Goal: Task Accomplishment & Management: Use online tool/utility

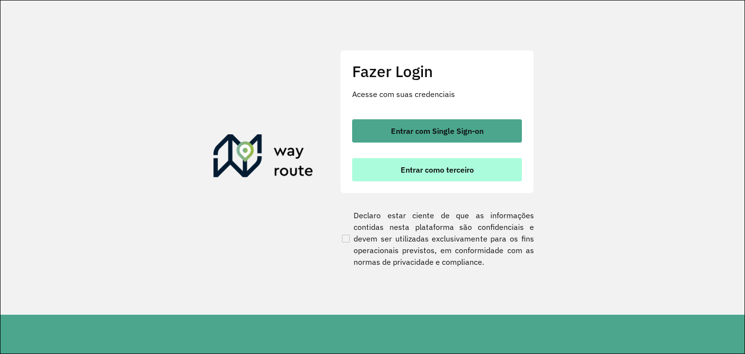
click at [418, 162] on button "Entrar como terceiro" at bounding box center [437, 169] width 170 height 23
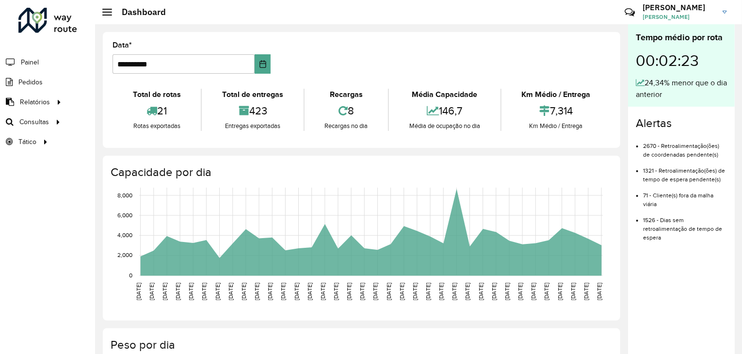
click at [30, 216] on div "Roteirizador AmbevTech Painel Pedidos Relatórios Clientes Clientes fora malha E…" at bounding box center [47, 177] width 95 height 354
click at [139, 121] on span "Roteirização" at bounding box center [129, 122] width 39 height 10
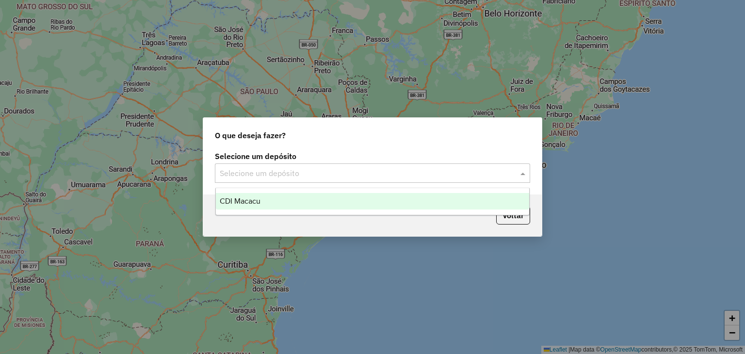
click at [385, 177] on input "text" at bounding box center [363, 174] width 286 height 12
click at [323, 207] on div "CDI Macacu" at bounding box center [373, 201] width 314 height 16
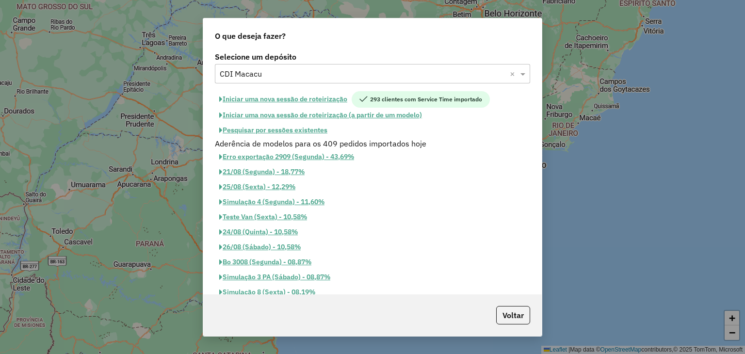
click at [290, 127] on button "Pesquisar por sessões existentes" at bounding box center [273, 130] width 117 height 15
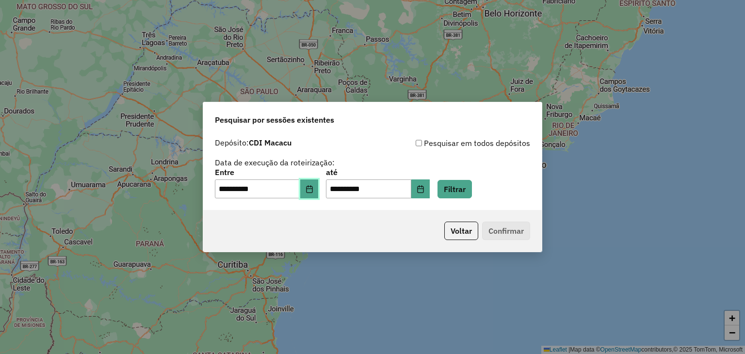
click at [317, 183] on button "Choose Date" at bounding box center [309, 188] width 18 height 19
click at [31, 135] on div "**********" at bounding box center [372, 177] width 745 height 354
click at [312, 189] on icon "Choose Date" at bounding box center [309, 189] width 6 height 8
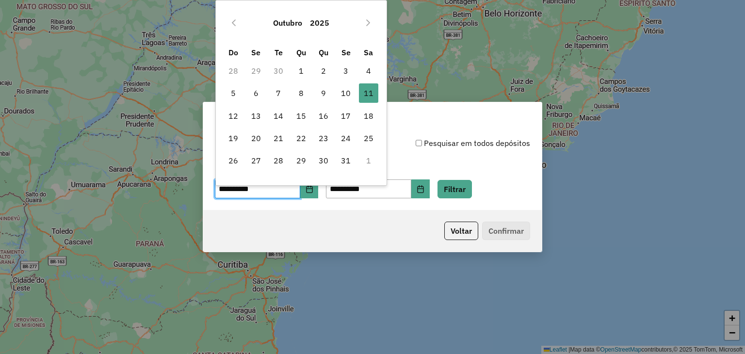
click at [255, 114] on span "13" at bounding box center [255, 115] width 19 height 19
type input "**********"
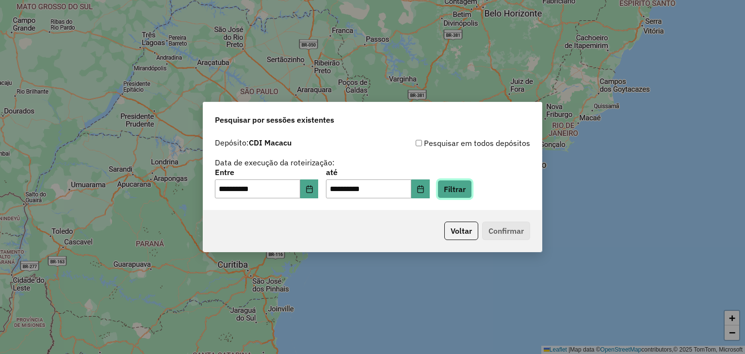
click at [472, 187] on button "Filtrar" at bounding box center [454, 189] width 34 height 18
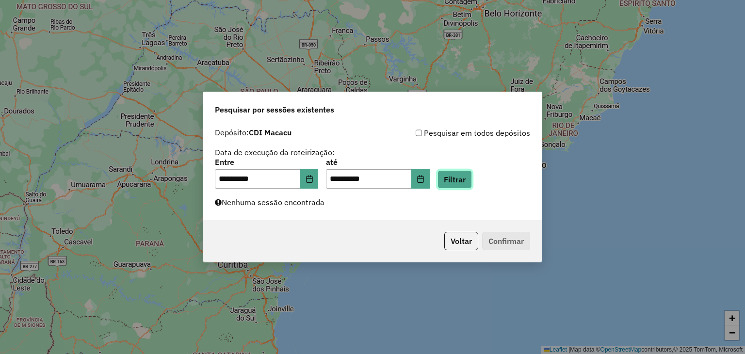
click at [460, 181] on button "Filtrar" at bounding box center [454, 179] width 34 height 18
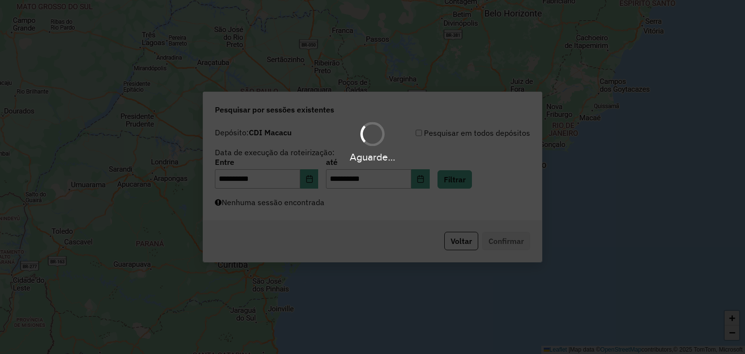
click at [316, 183] on div "Aguarde..." at bounding box center [372, 177] width 745 height 354
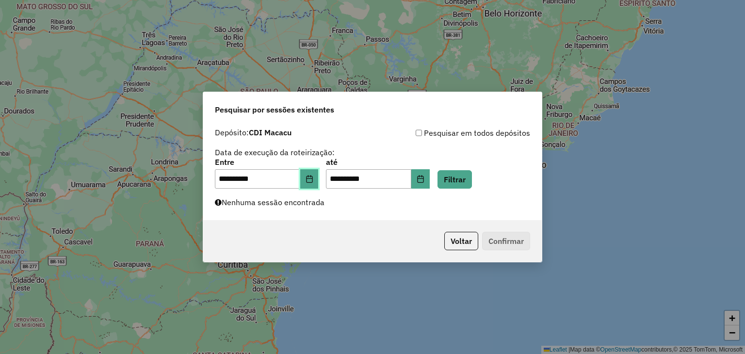
click at [316, 183] on button "Choose Date" at bounding box center [309, 178] width 18 height 19
click at [405, 112] on div "Pesquisar por sessões existentes" at bounding box center [372, 107] width 338 height 31
